Goal: Information Seeking & Learning: Check status

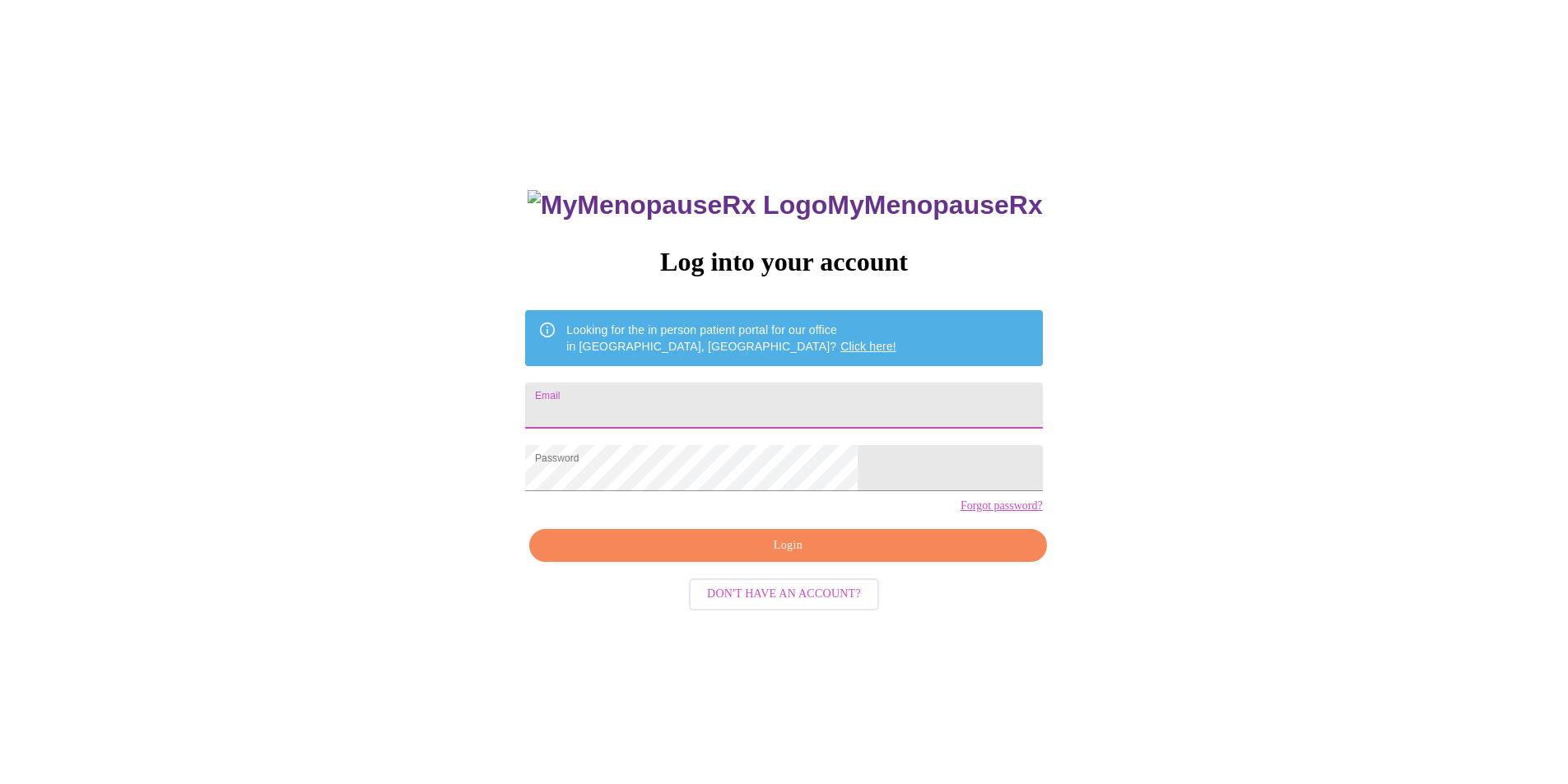
click at [669, 404] on input "Email" at bounding box center [783, 405] width 517 height 46
type input "[EMAIL_ADDRESS][DOMAIN_NAME]"
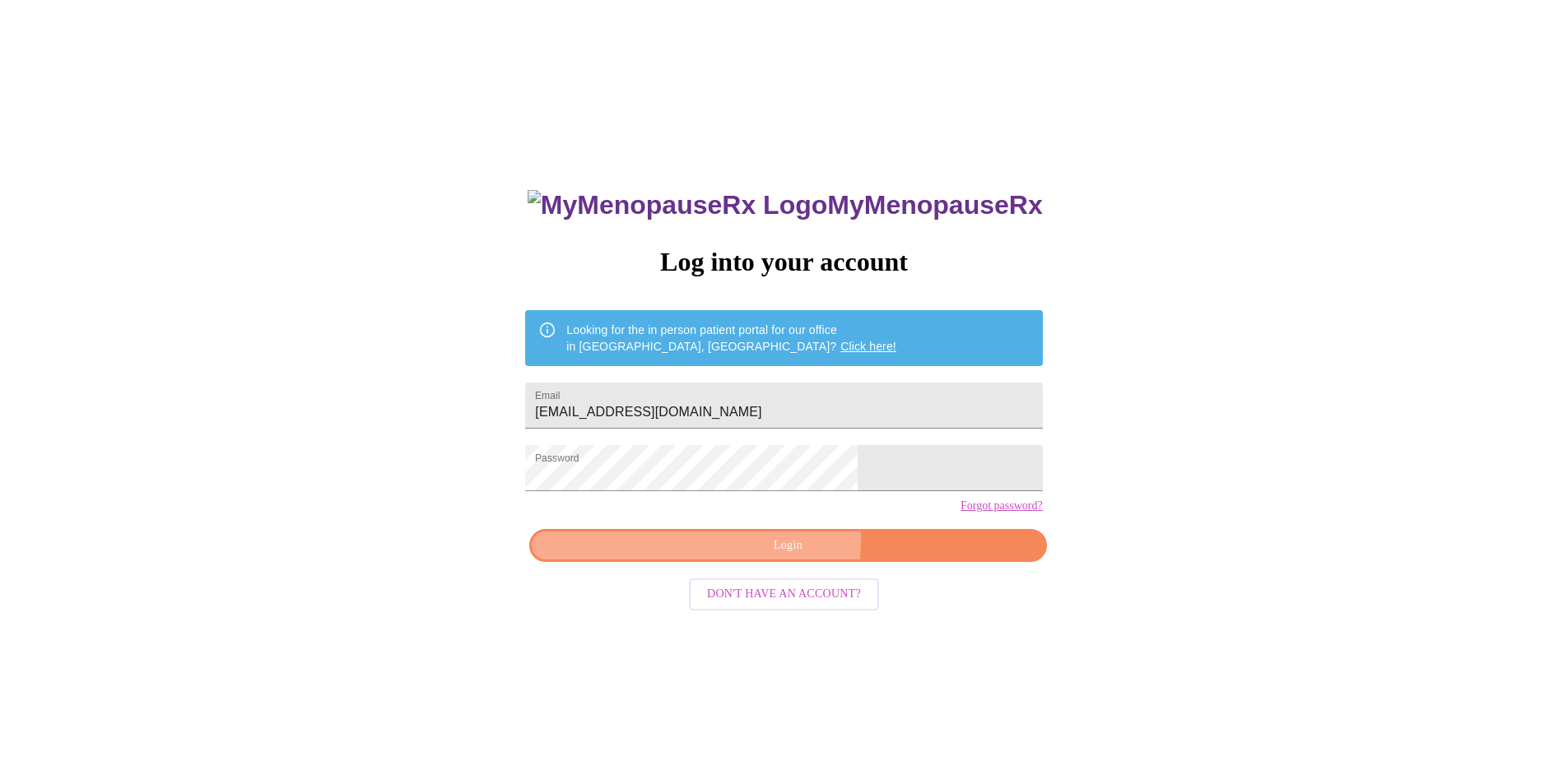
click at [713, 556] on span "Login" at bounding box center [788, 545] width 479 height 20
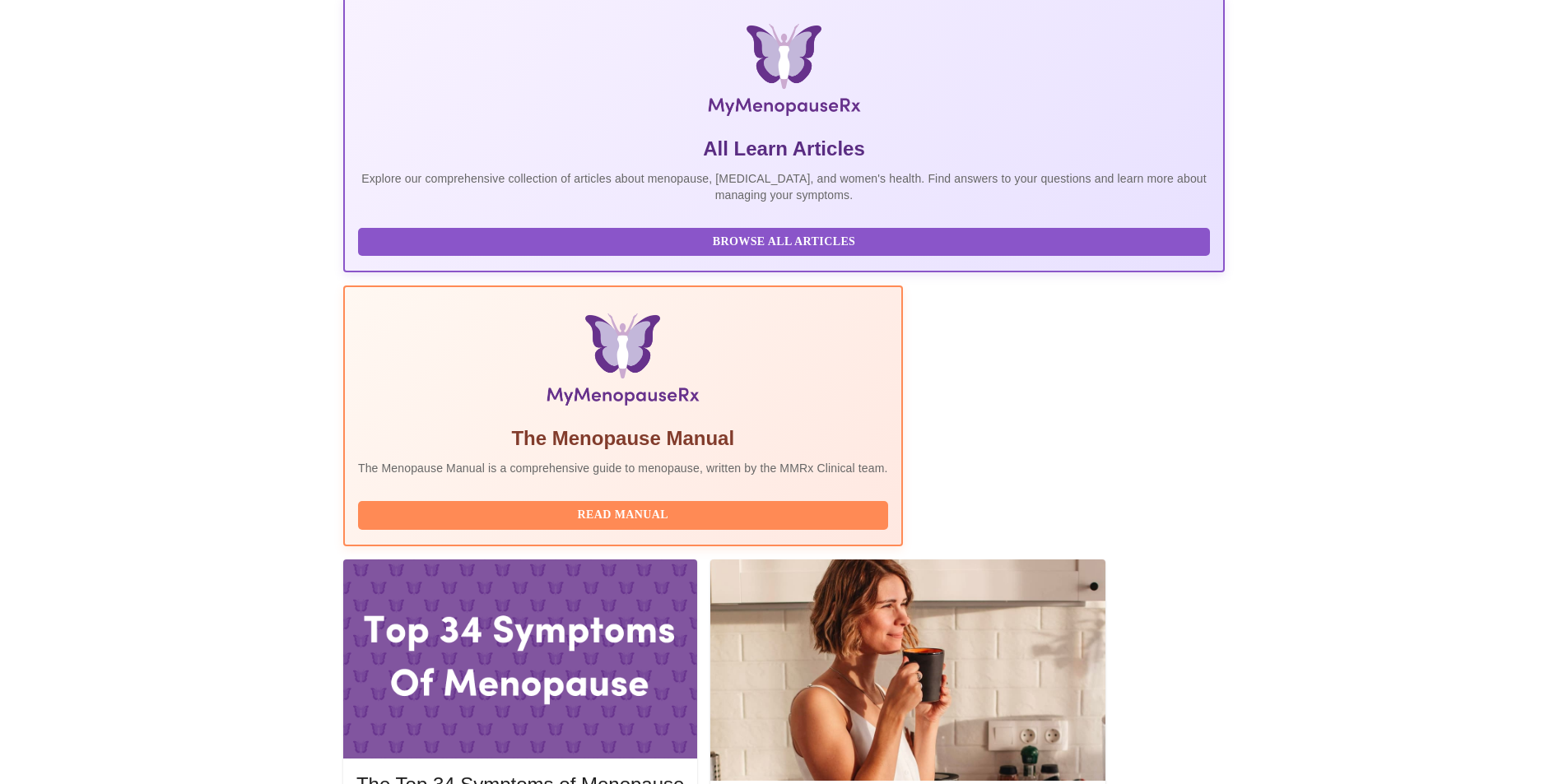
scroll to position [246, 0]
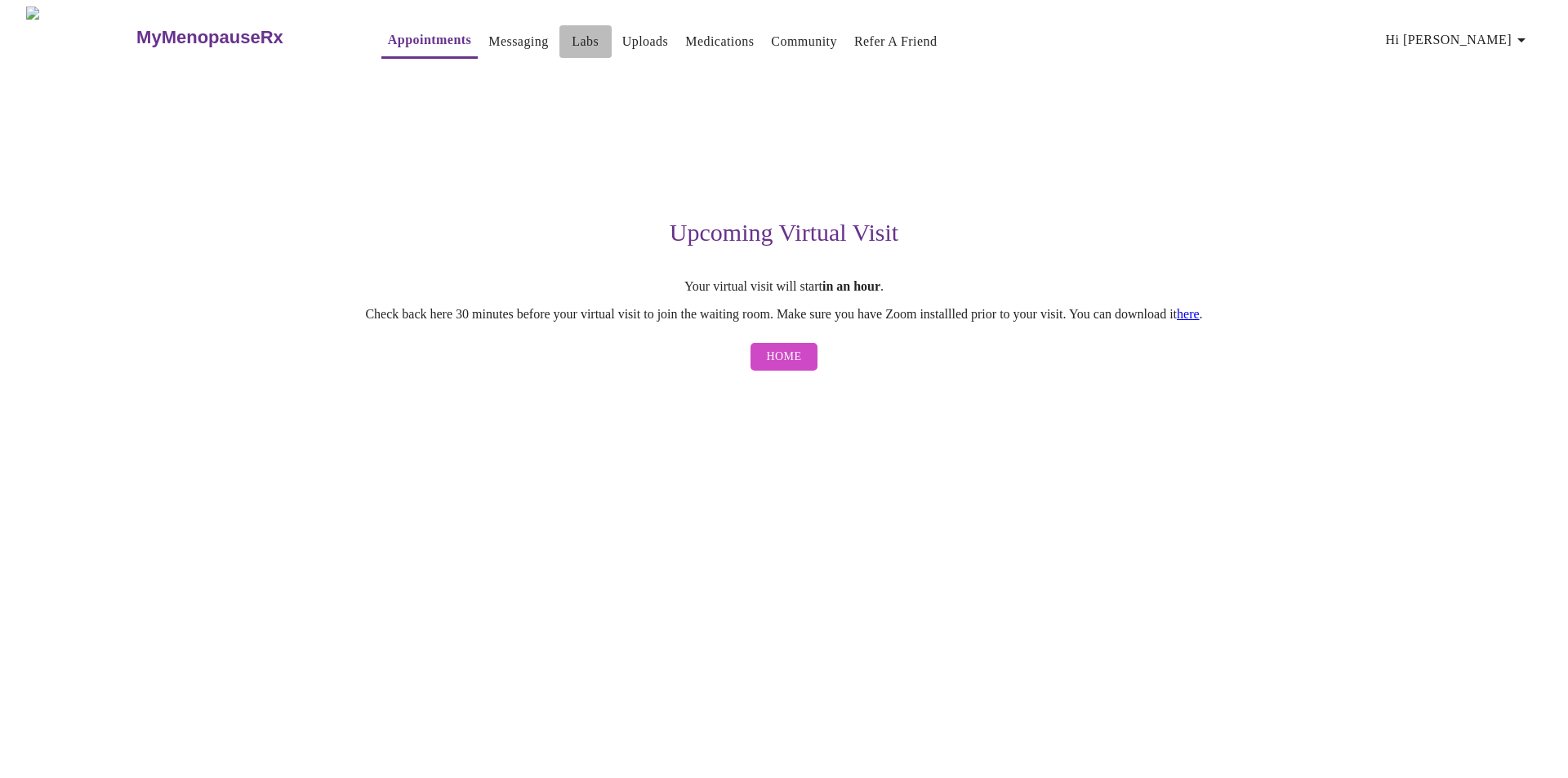
click at [572, 35] on link "Labs" at bounding box center [586, 41] width 27 height 23
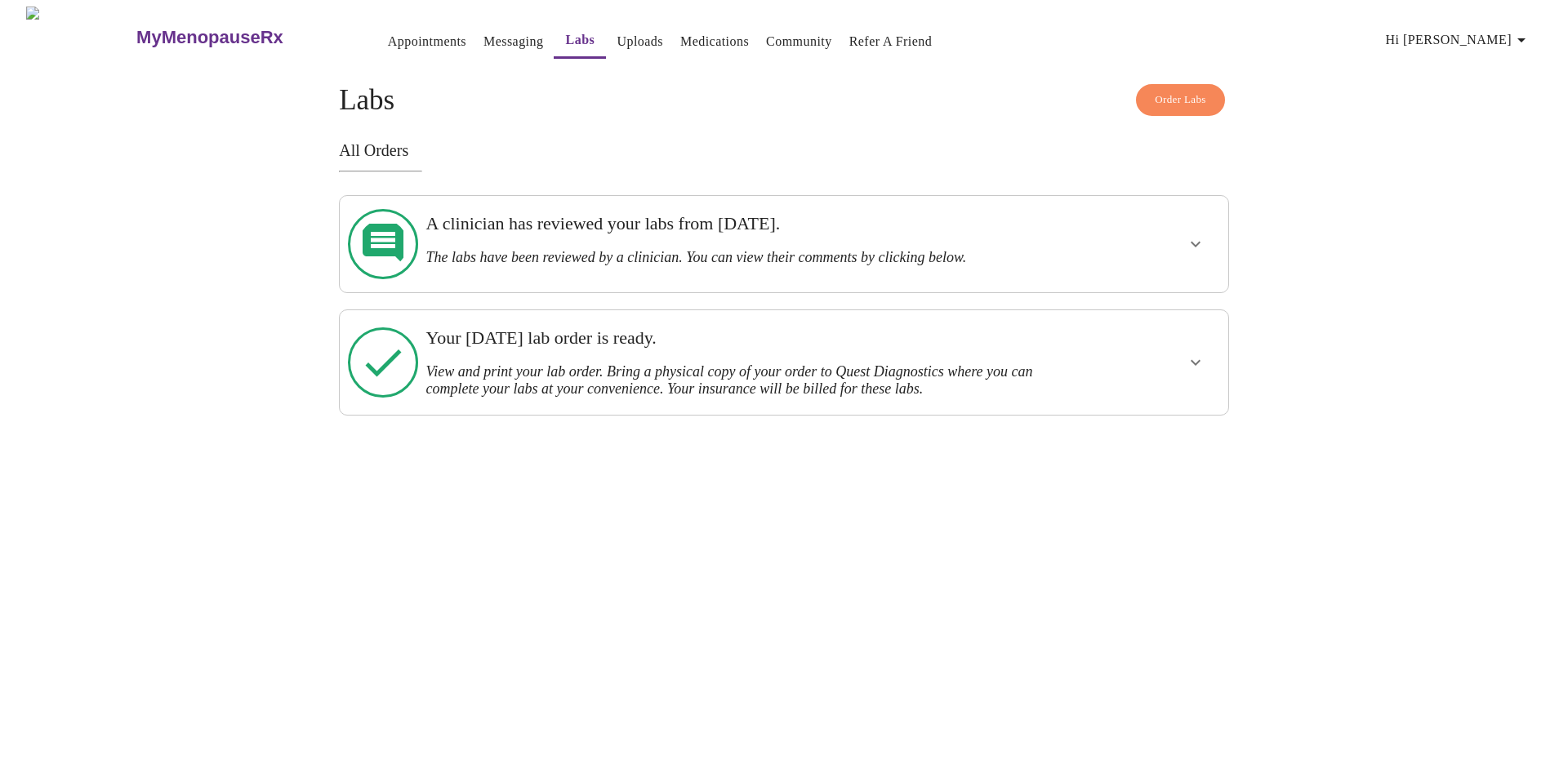
click at [551, 329] on h3 "Your Thursday, July 17th lab order is ready." at bounding box center [741, 338] width 631 height 21
click at [616, 33] on link "Uploads" at bounding box center [640, 41] width 46 height 23
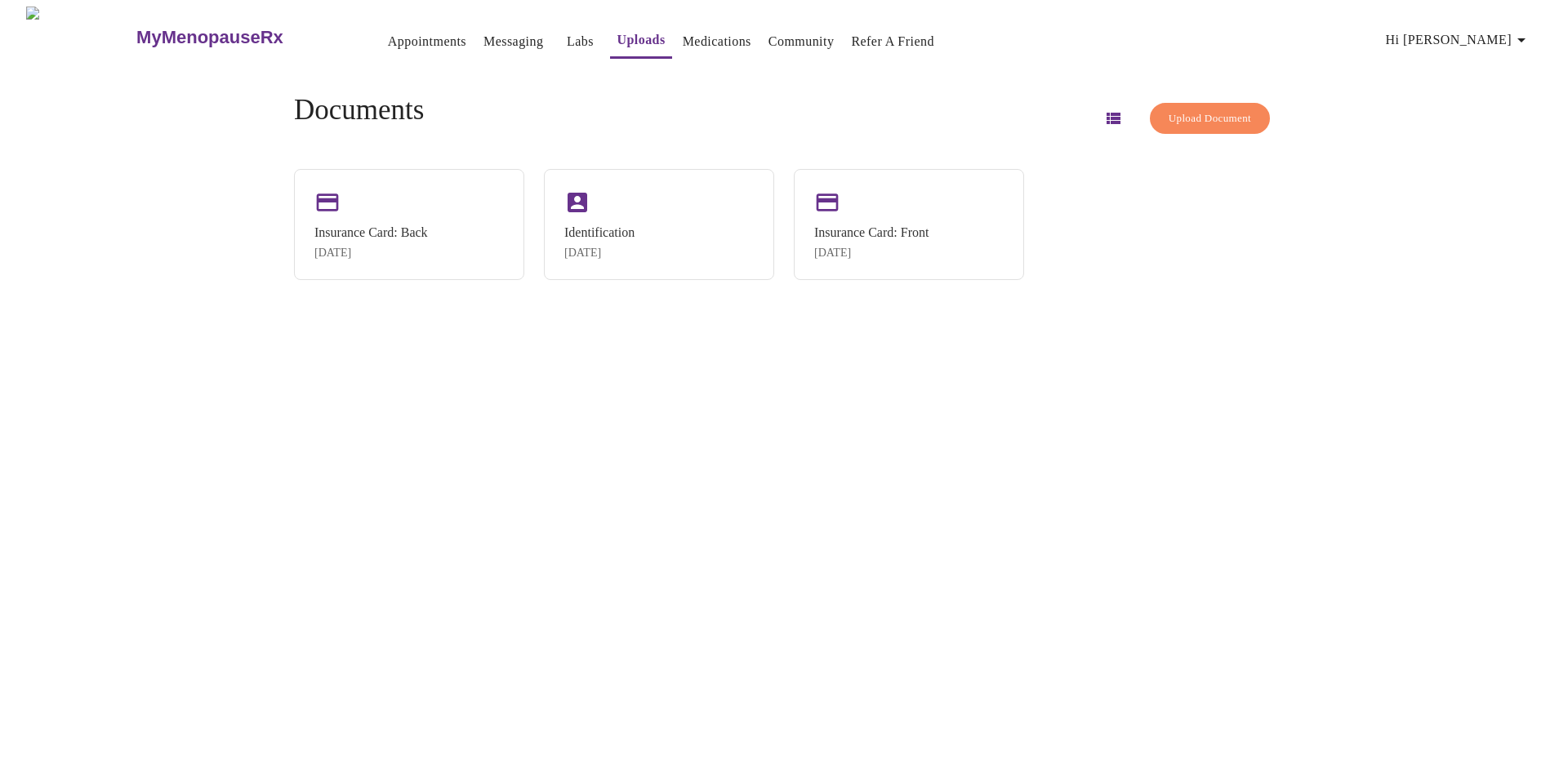
click at [567, 36] on link "Labs" at bounding box center [581, 41] width 27 height 23
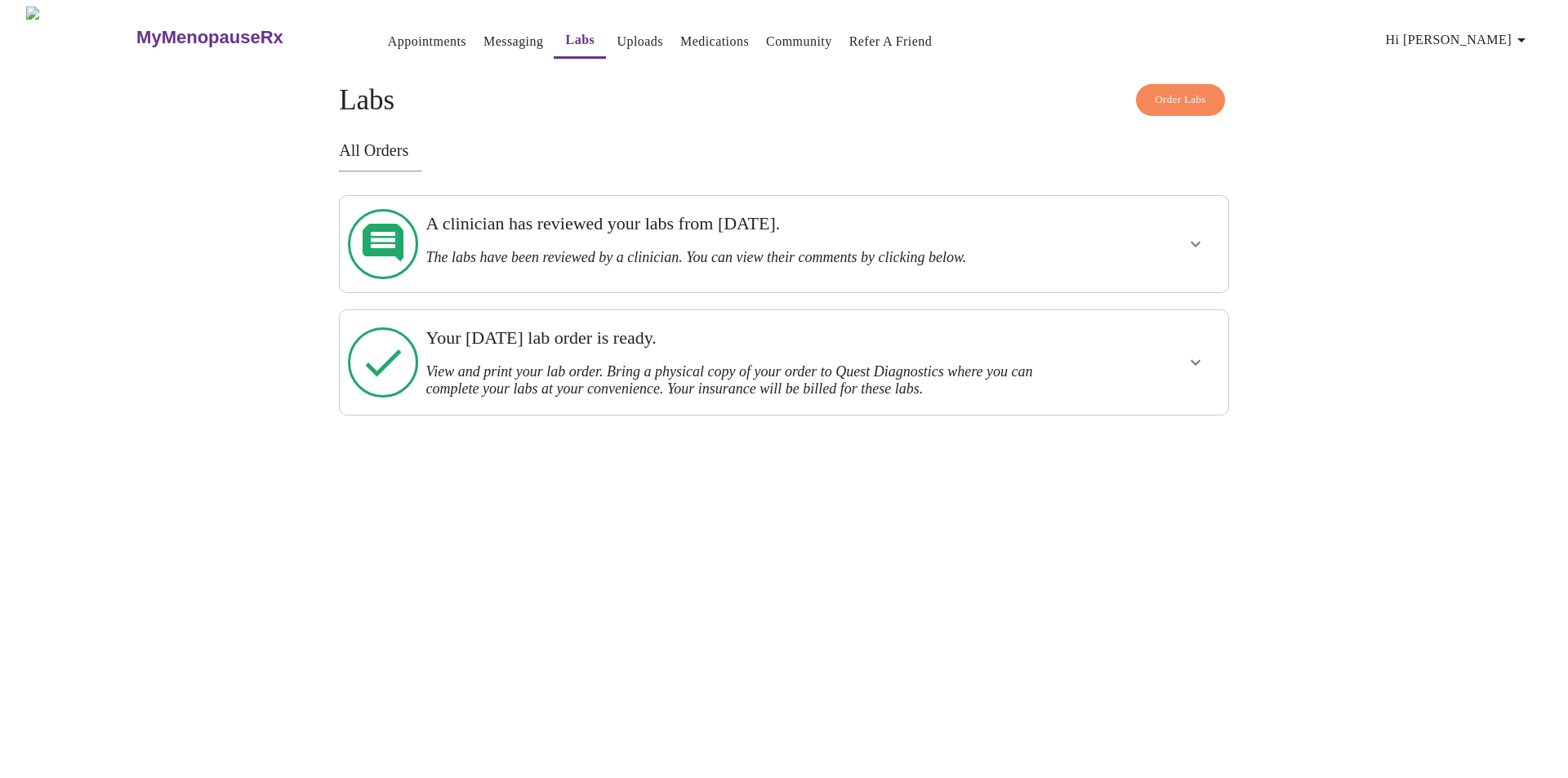
click at [508, 233] on h3 "A clinician has reviewed your labs from Thursday, July 17th." at bounding box center [741, 223] width 631 height 21
click at [1203, 235] on icon "show more" at bounding box center [1195, 244] width 19 height 19
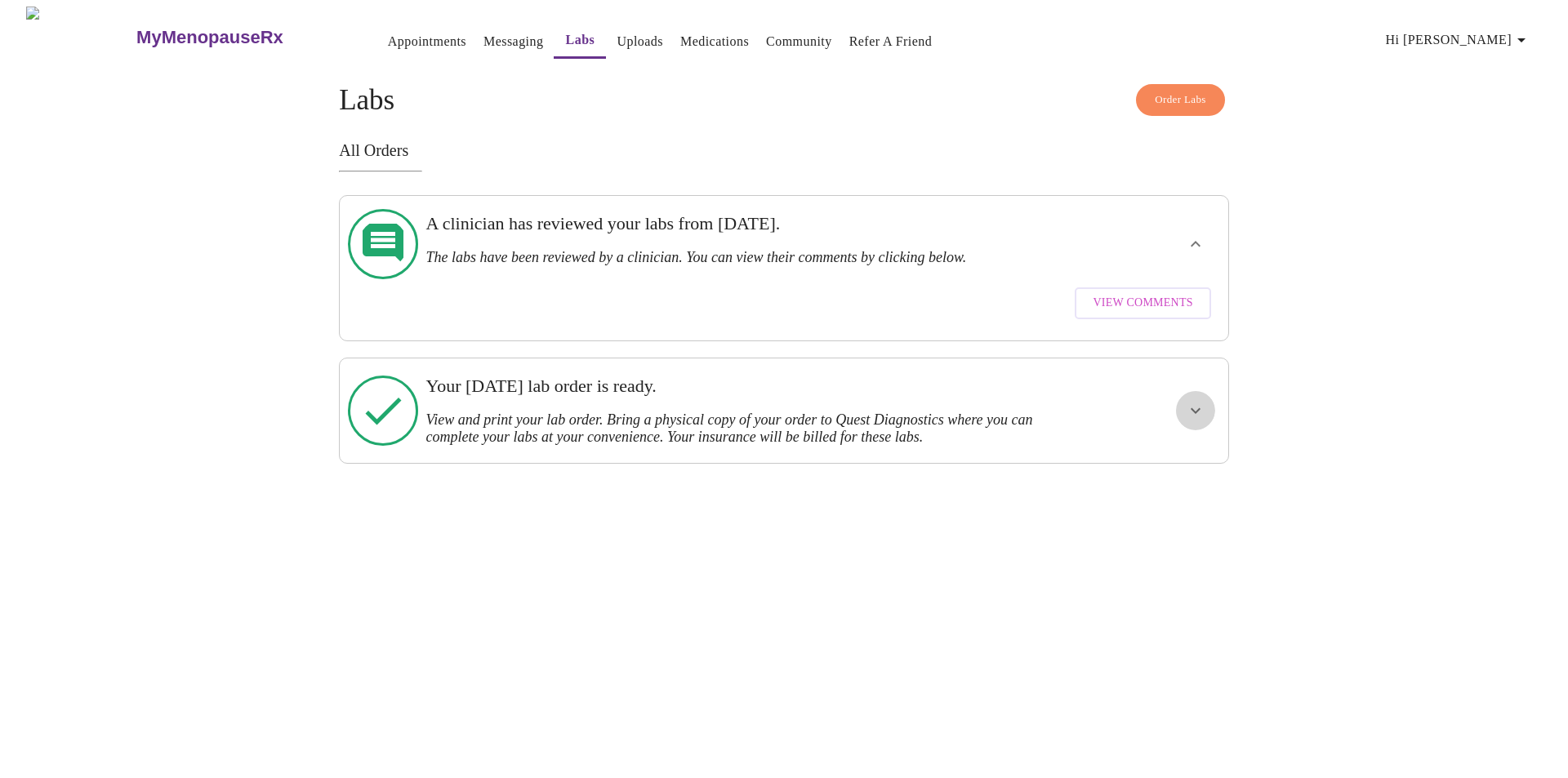
click at [1197, 407] on icon "show more" at bounding box center [1195, 410] width 10 height 6
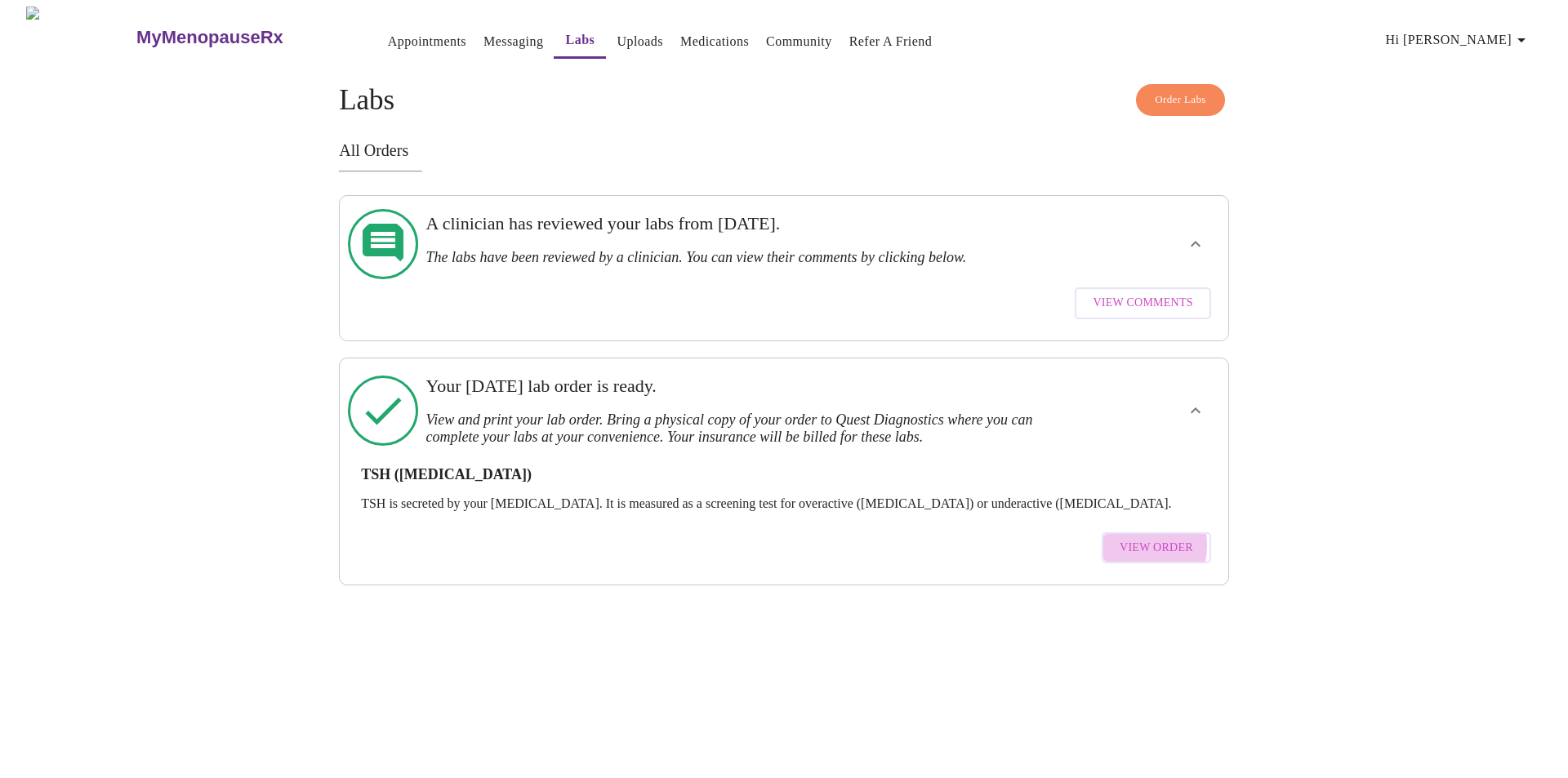
click at [1126, 538] on span "View Order" at bounding box center [1157, 548] width 73 height 20
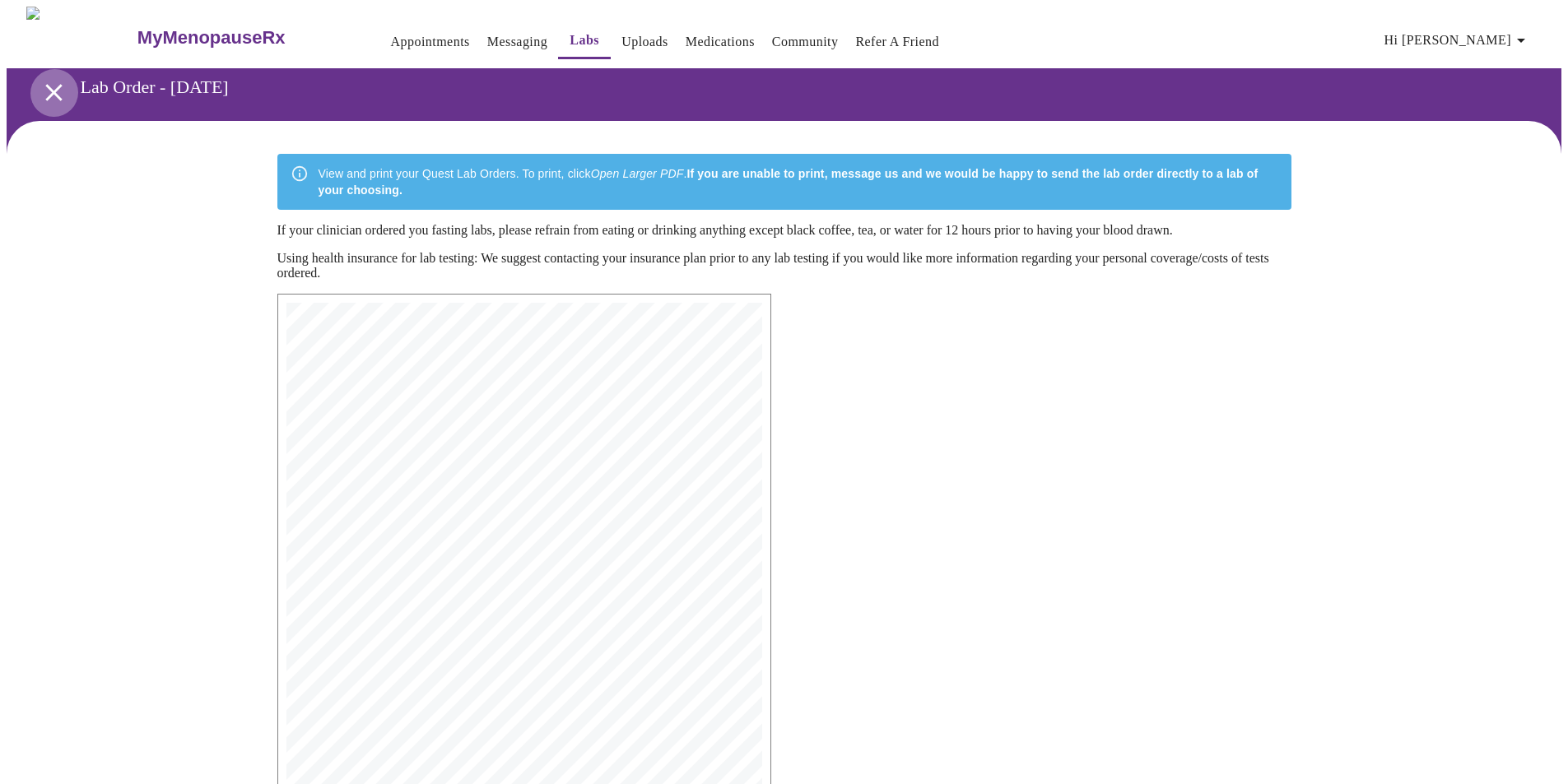
click at [46, 89] on icon "open drawer" at bounding box center [53, 92] width 16 height 16
